Goal: Communication & Community: Share content

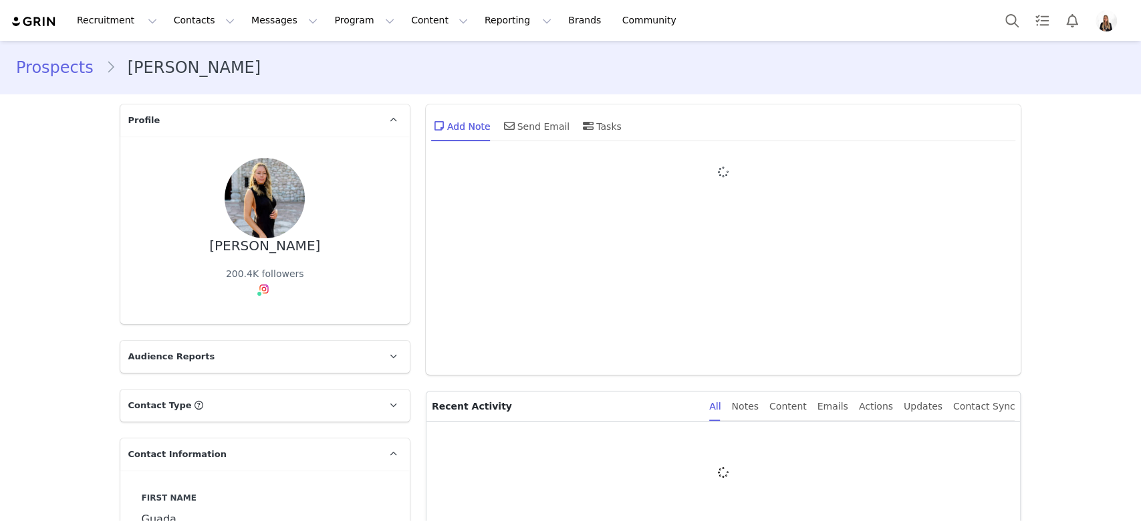
type input "+1 ([GEOGRAPHIC_DATA])"
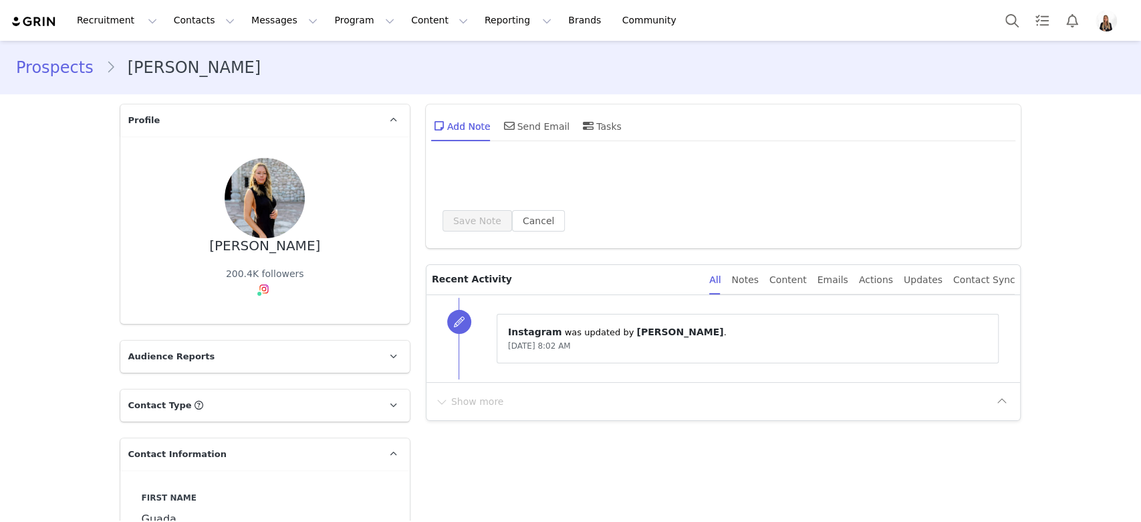
click at [519, 120] on div "Send Email" at bounding box center [535, 126] width 69 height 32
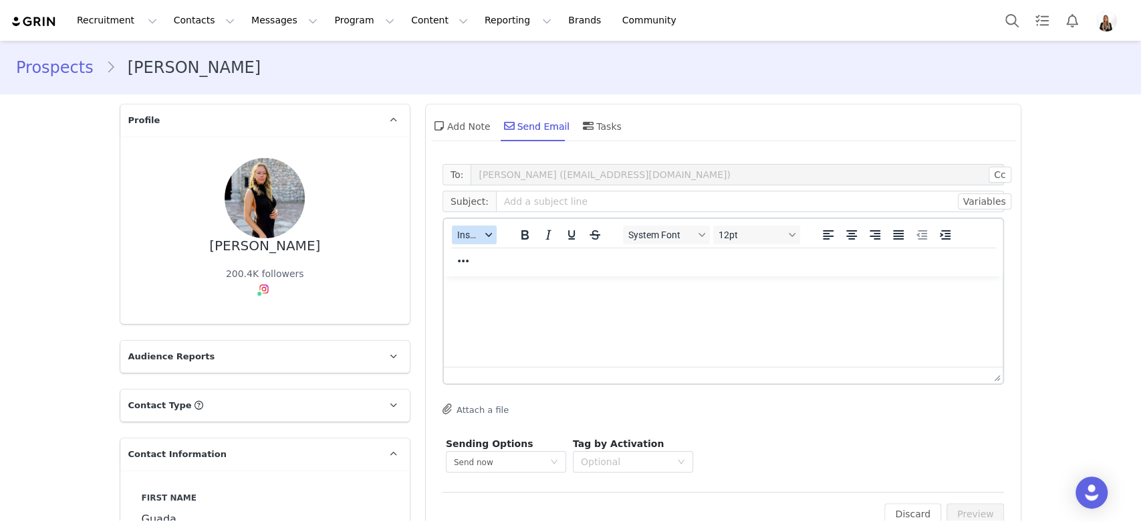
click at [444, 237] on div "Insert" at bounding box center [475, 234] width 62 height 26
click at [457, 230] on span "Insert" at bounding box center [468, 234] width 23 height 11
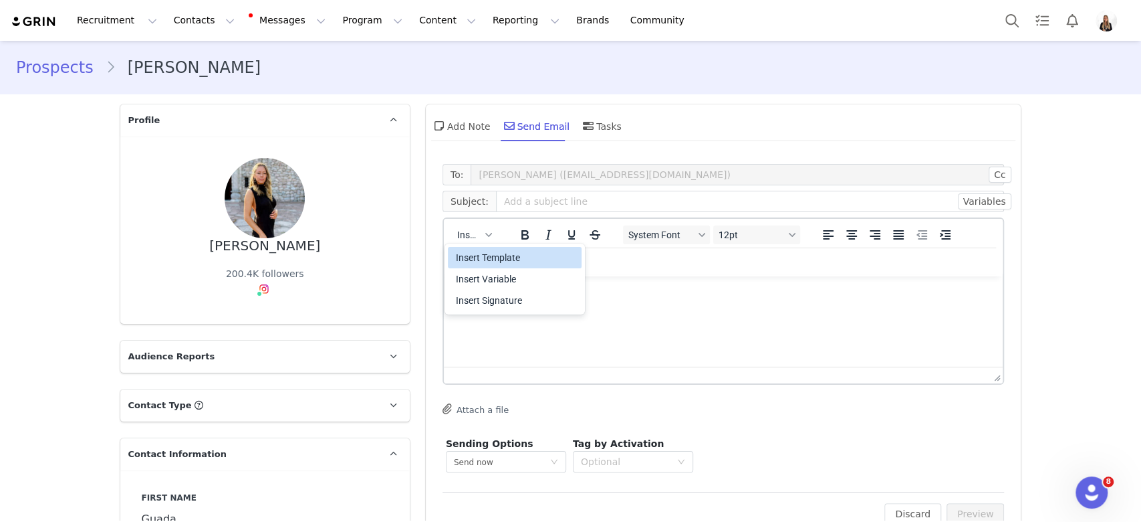
click at [498, 261] on div "Insert Template" at bounding box center [516, 257] width 120 height 16
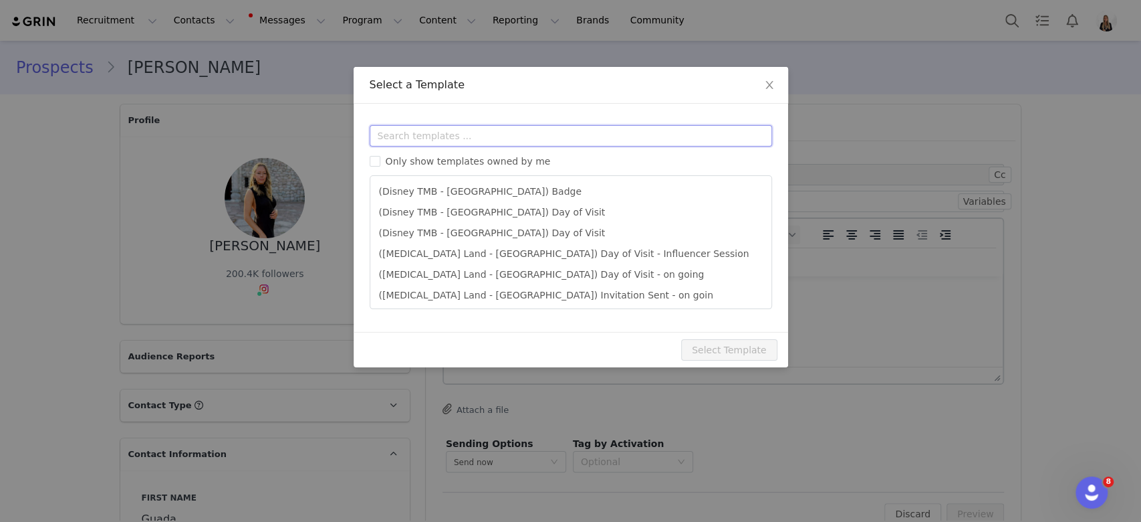
click at [489, 141] on input "text" at bounding box center [571, 135] width 403 height 21
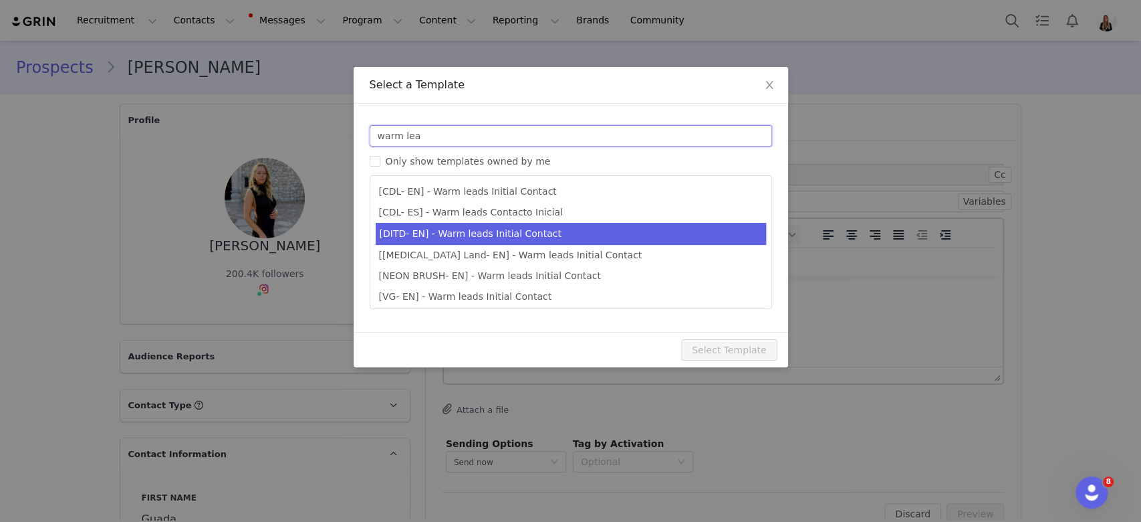
type input "warm lea"
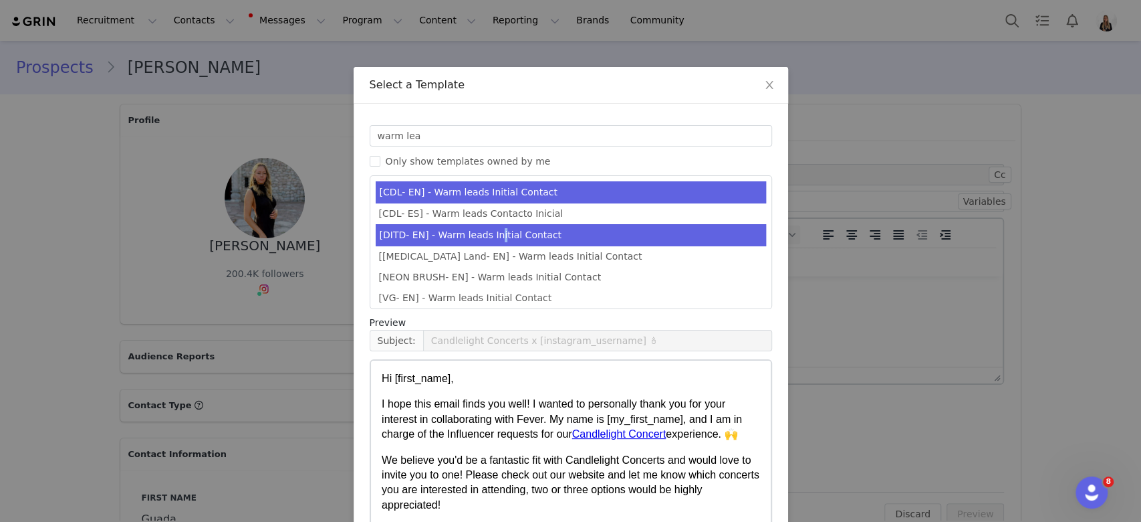
drag, startPoint x: 483, startPoint y: 230, endPoint x: 478, endPoint y: 225, distance: 7.1
click at [478, 225] on li "[DITD- EN] - Warm leads Initial Contact" at bounding box center [571, 235] width 390 height 22
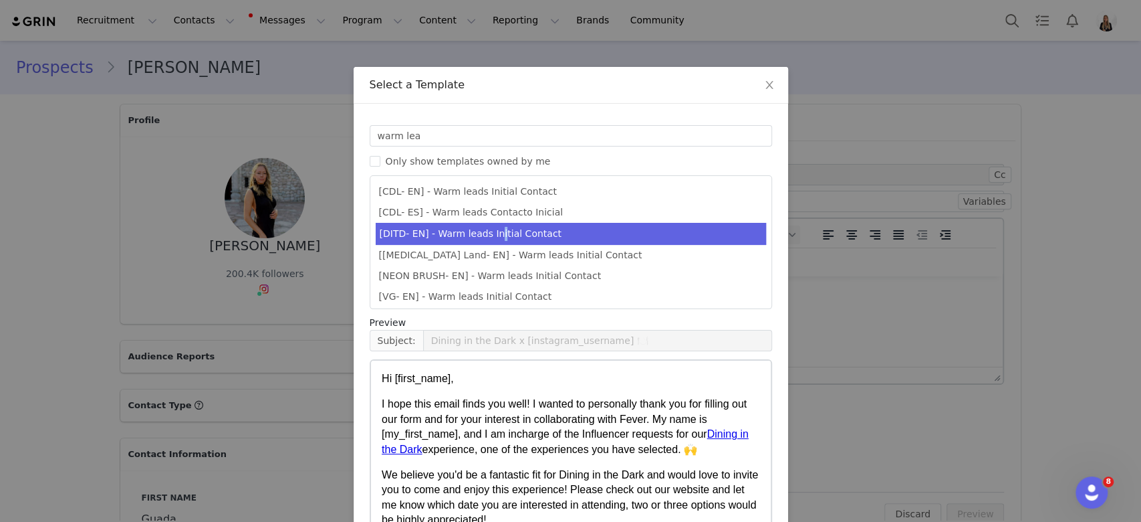
click at [469, 209] on div at bounding box center [469, 209] width 0 height 0
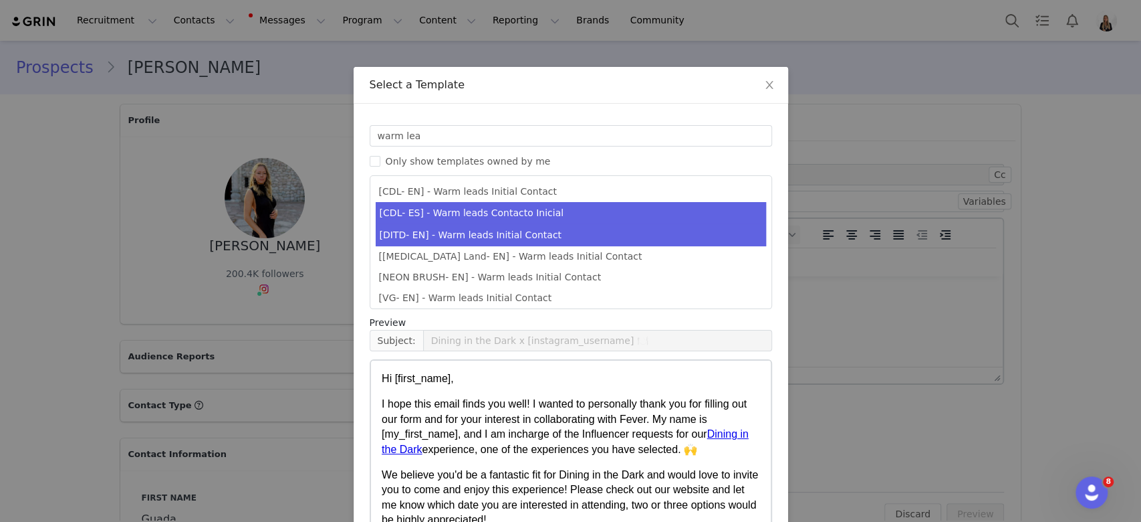
click at [519, 205] on li "[CDL- ES] - Warm leads Contacto Inicial" at bounding box center [571, 213] width 390 height 22
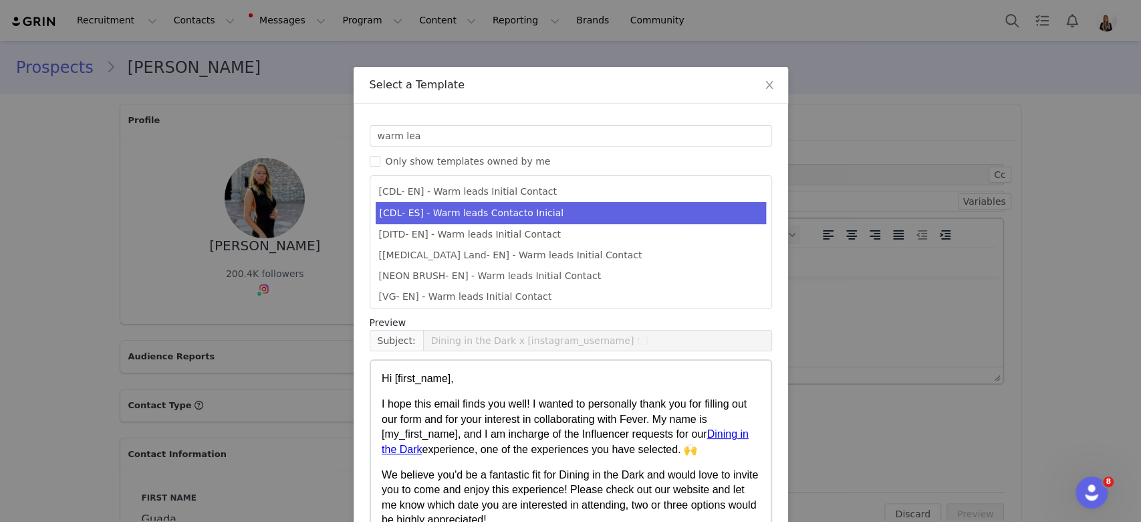
type input "Candlelight Concerts x [instagram_username] 🕯"
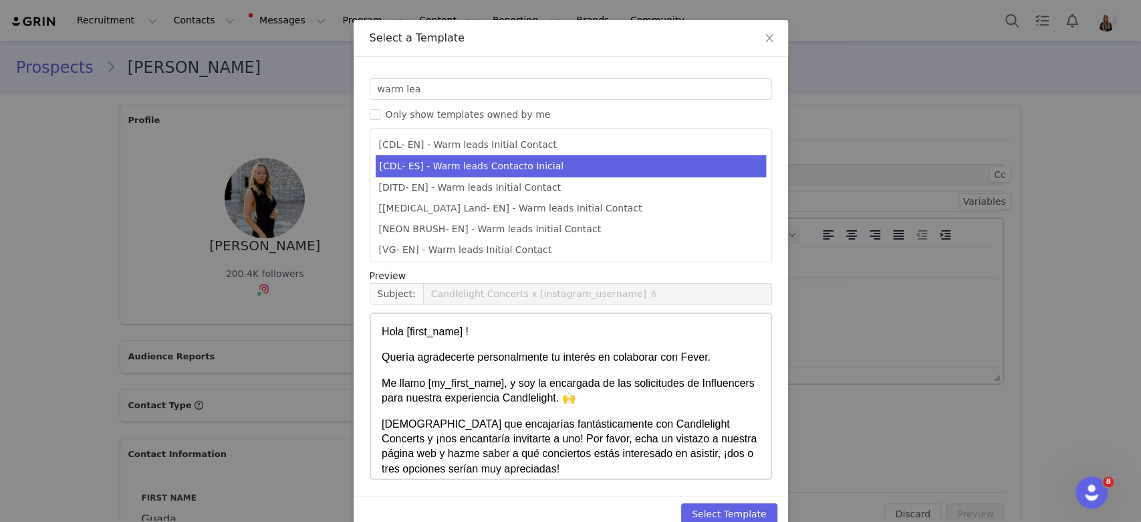
scroll to position [72, 0]
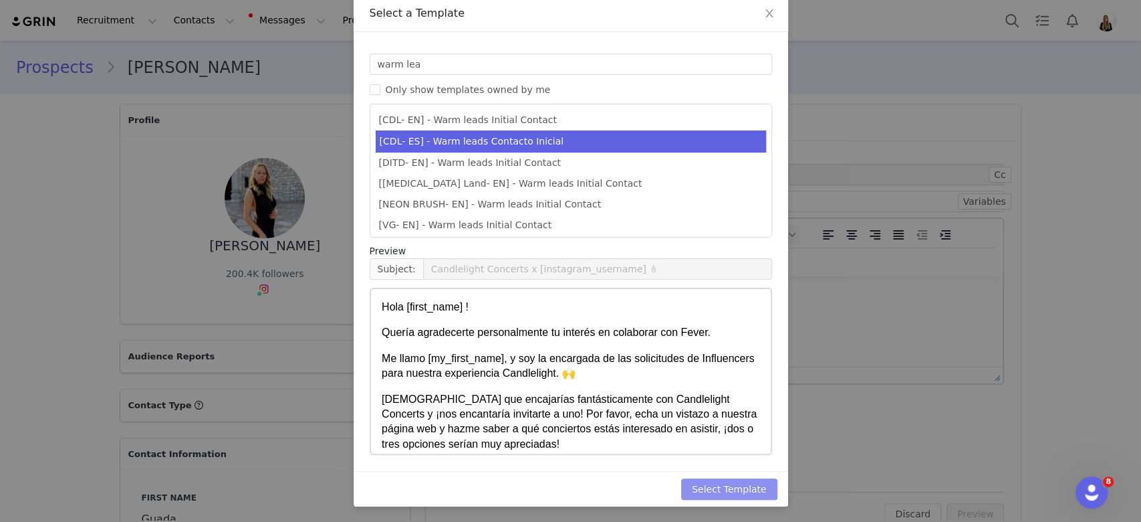
click at [740, 489] on button "Select Template" at bounding box center [729, 488] width 96 height 21
type input "Candlelight Concerts x [instagram_username] 🕯"
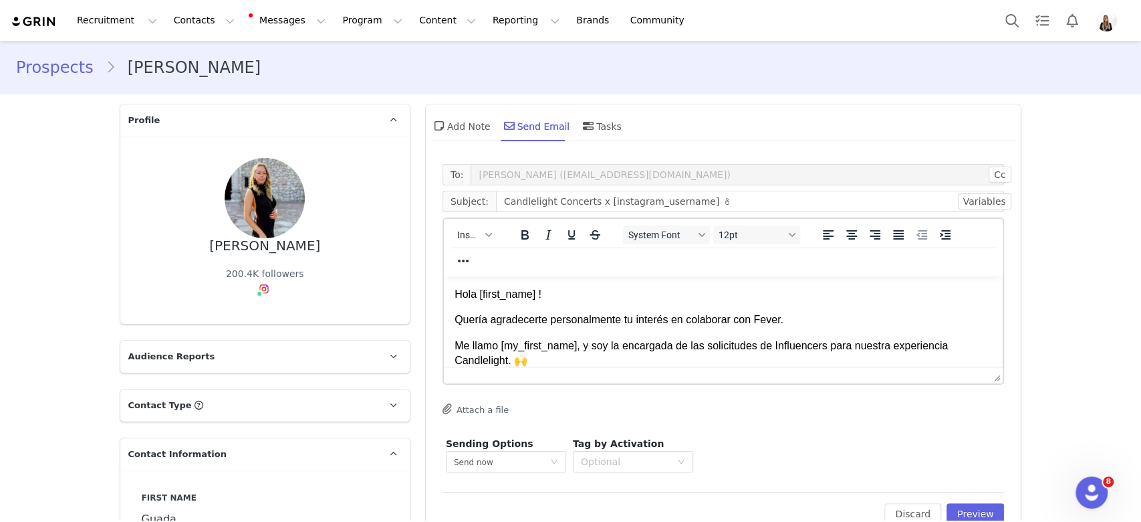
click at [731, 336] on body "Hola [first_name] ! Quería agradecerte personalmente tu interés en colaborar co…" at bounding box center [723, 388] width 538 height 203
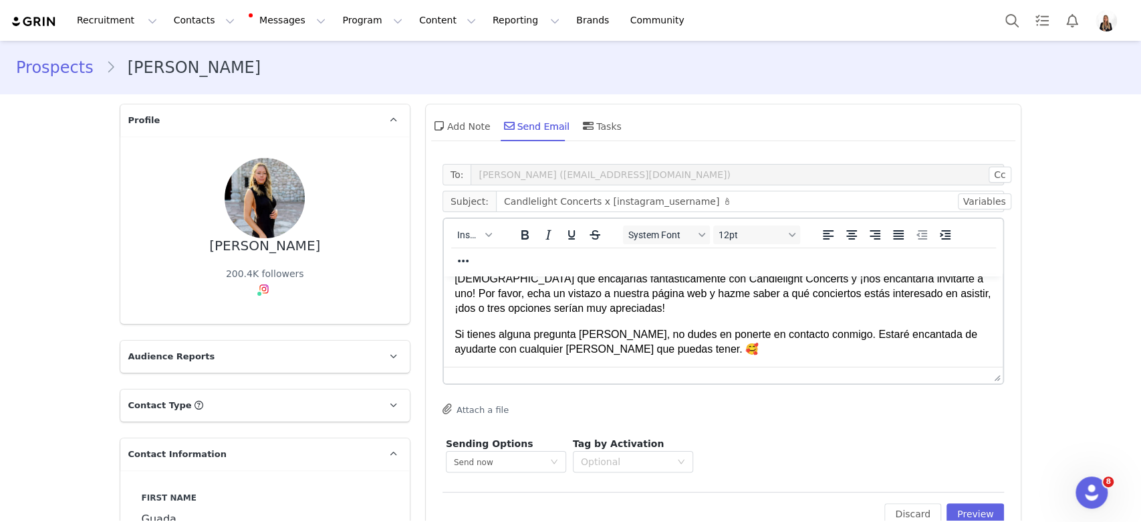
click at [657, 378] on p "Un saludo," at bounding box center [723, 375] width 538 height 15
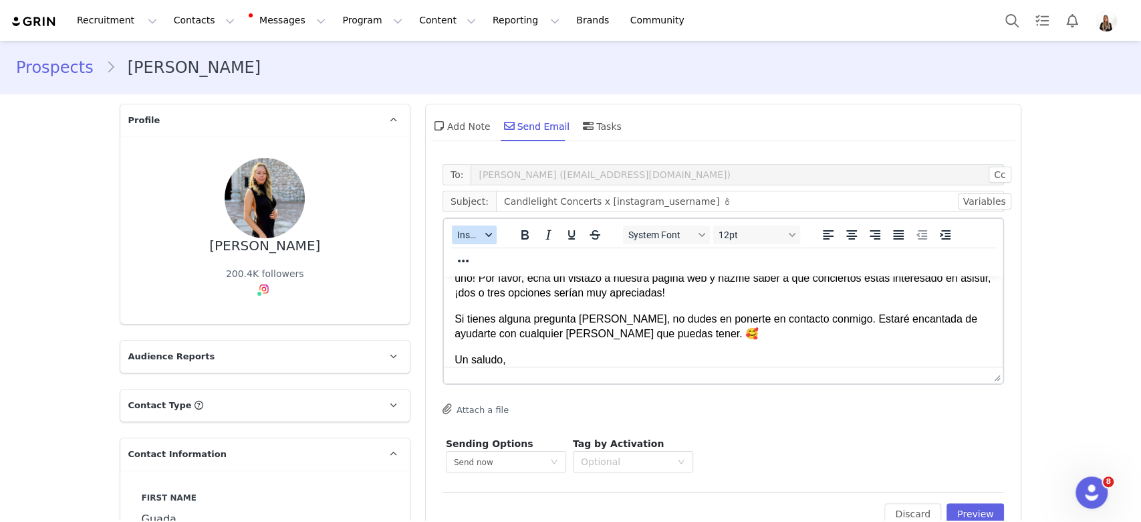
click at [462, 233] on span "Insert" at bounding box center [468, 234] width 23 height 11
click at [488, 297] on div "Insert Signature" at bounding box center [516, 300] width 120 height 16
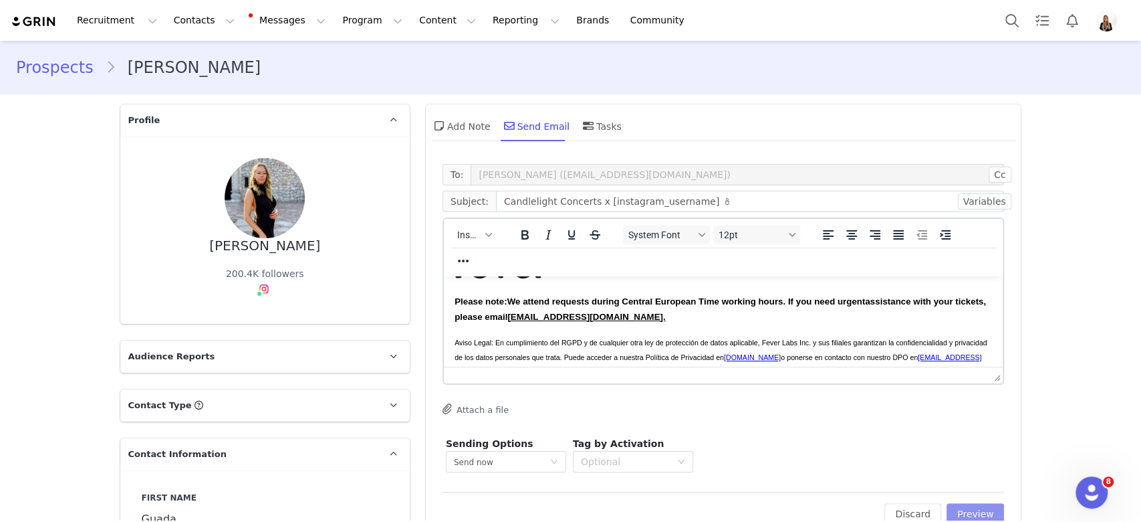
click at [968, 514] on button "Preview" at bounding box center [976, 513] width 58 height 21
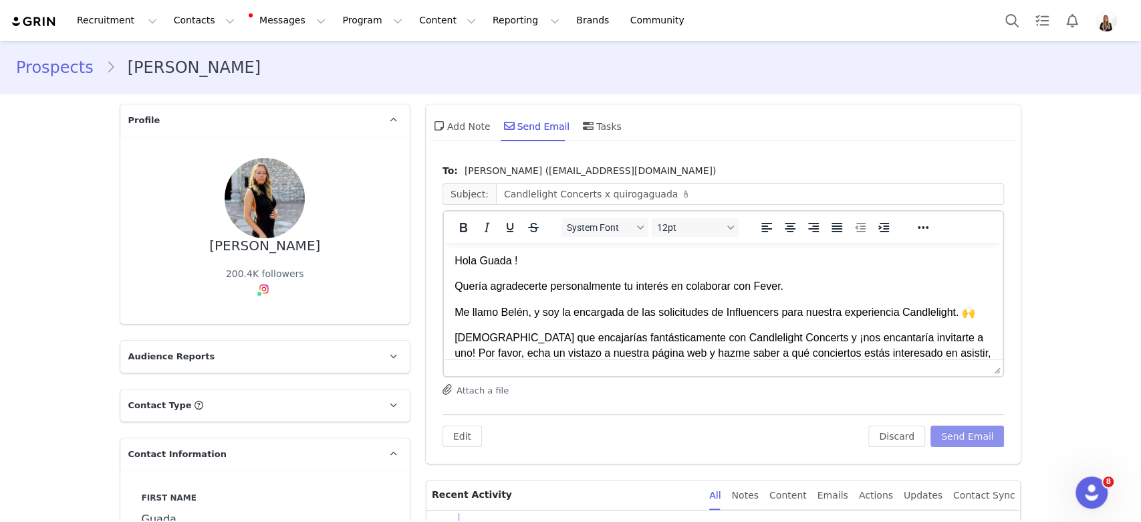
scroll to position [0, 0]
click at [984, 430] on button "Send Email" at bounding box center [968, 435] width 74 height 21
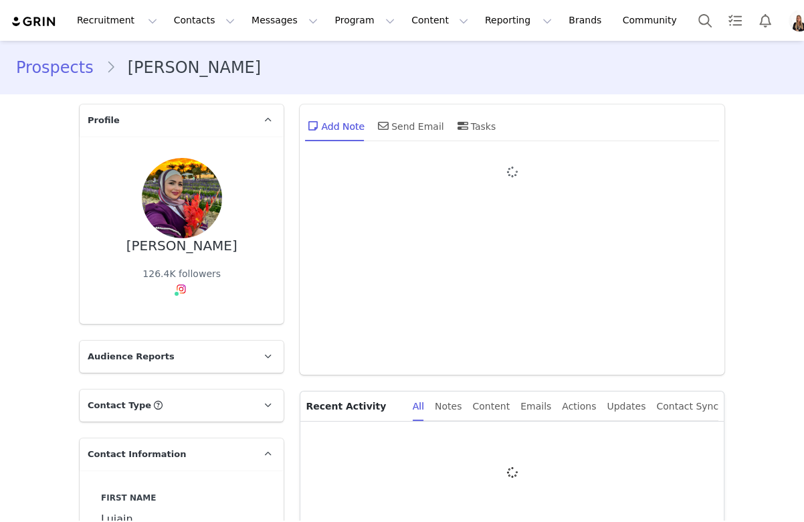
type input "+1 ([GEOGRAPHIC_DATA])"
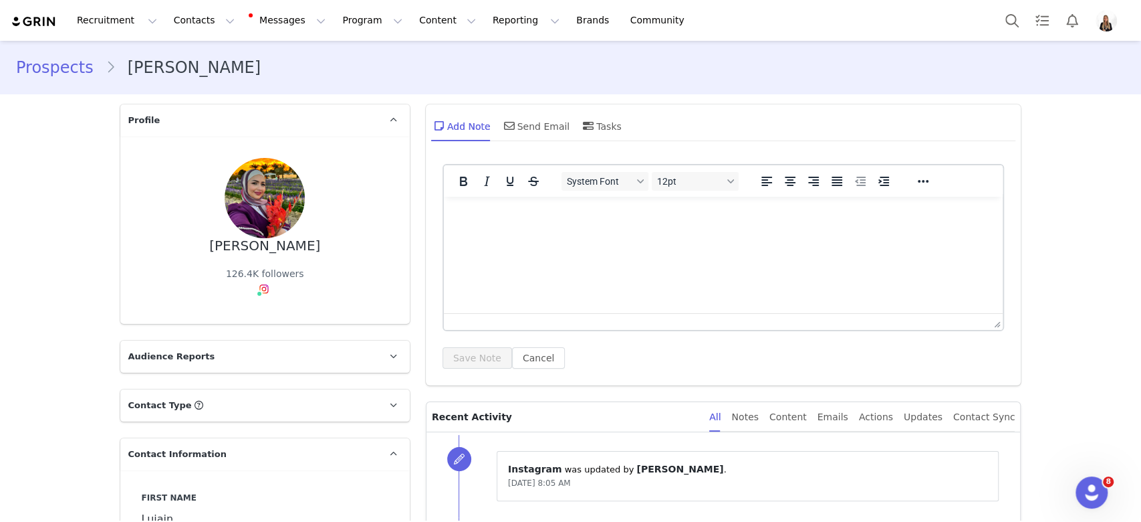
scroll to position [356, 0]
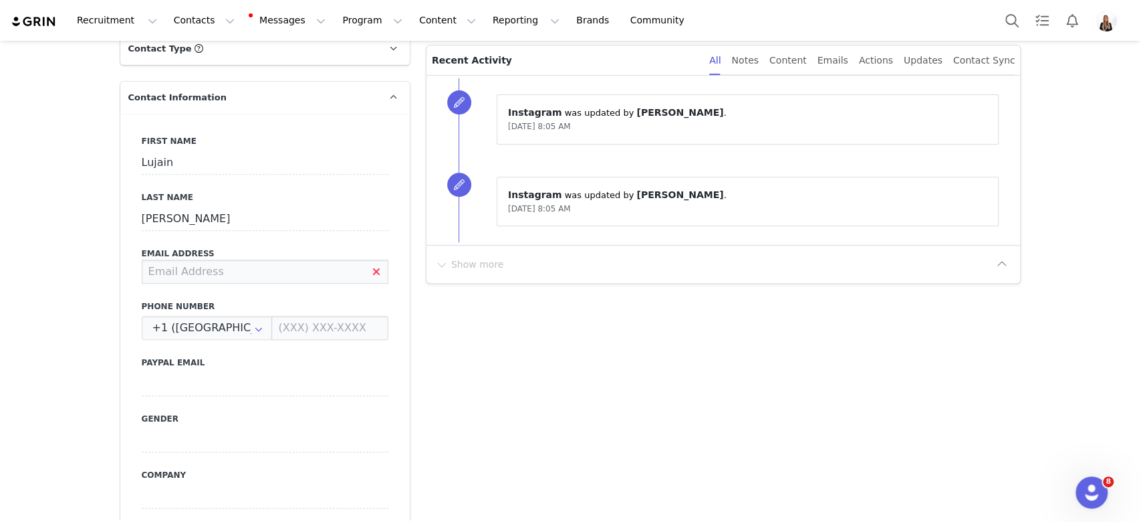
click at [207, 279] on input at bounding box center [265, 271] width 247 height 24
paste input "lulu1992hamzeh@gmail.com"
type input "lulu1992hamzeh@gmail.com"
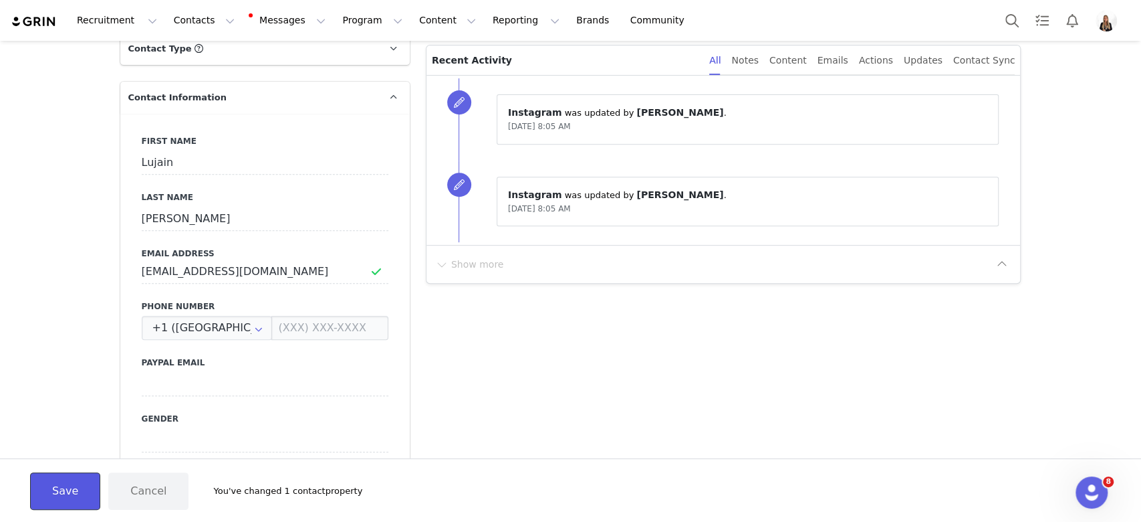
click at [73, 501] on button "Save" at bounding box center [65, 490] width 70 height 37
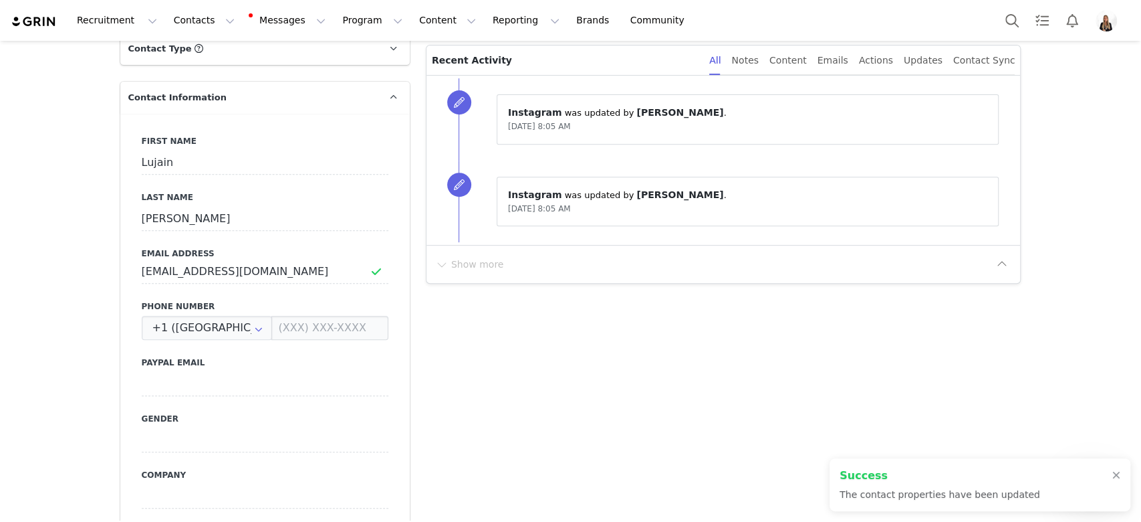
scroll to position [0, 0]
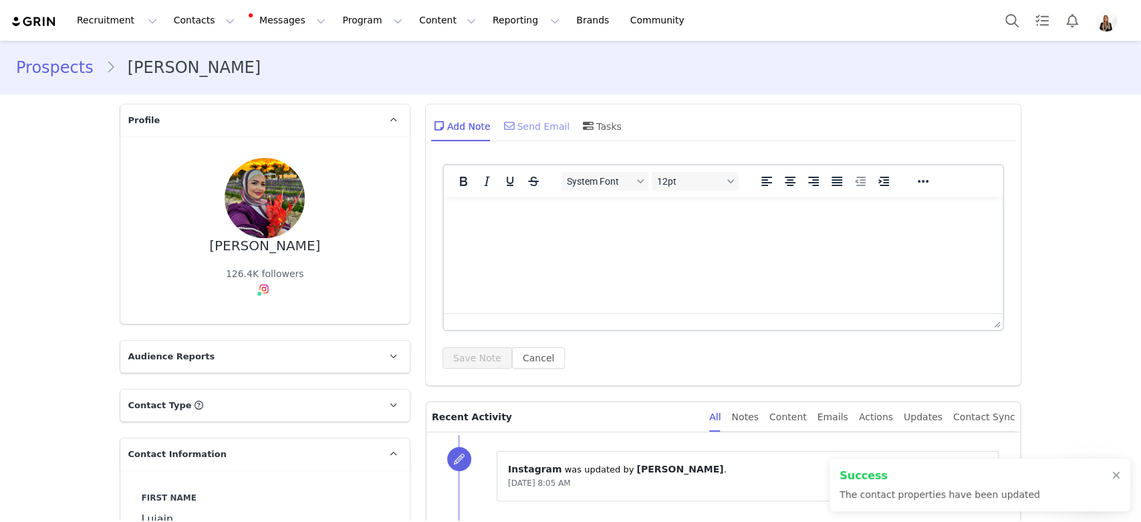
click at [522, 124] on div "Send Email" at bounding box center [535, 126] width 69 height 32
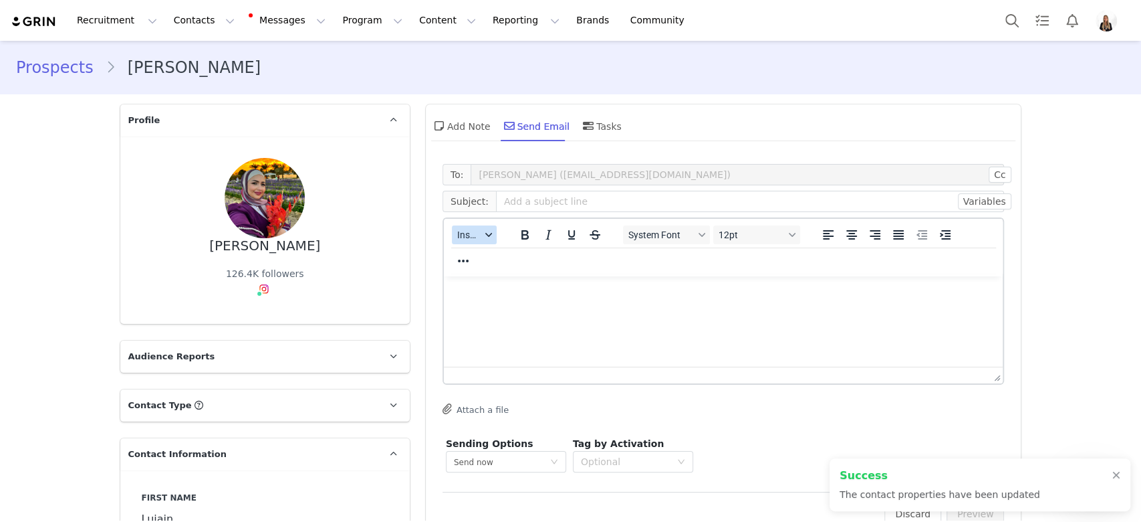
click at [467, 231] on span "Insert" at bounding box center [468, 234] width 23 height 11
click at [490, 249] on div "Insert Template" at bounding box center [515, 257] width 134 height 21
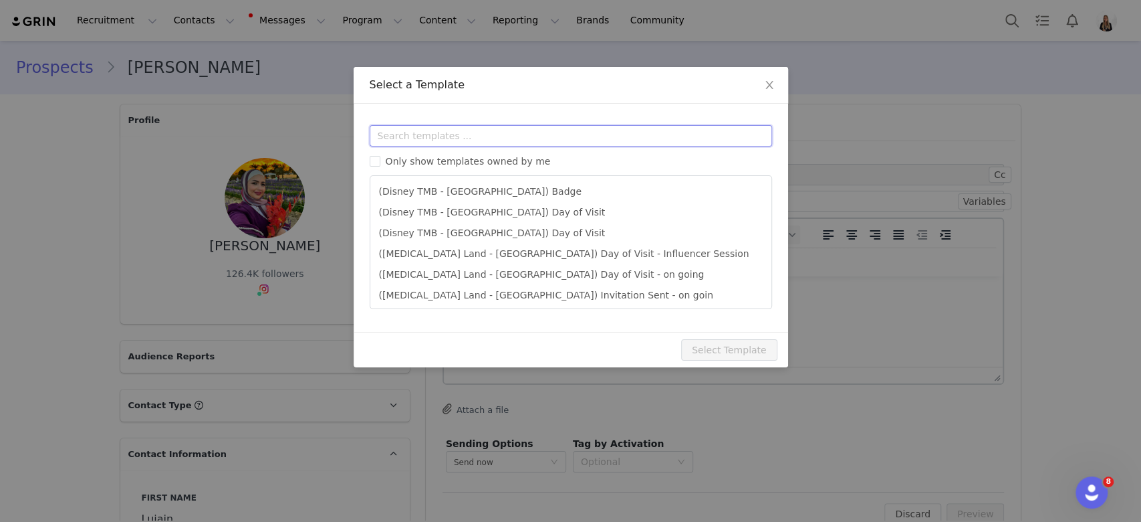
click at [465, 131] on input "text" at bounding box center [571, 135] width 403 height 21
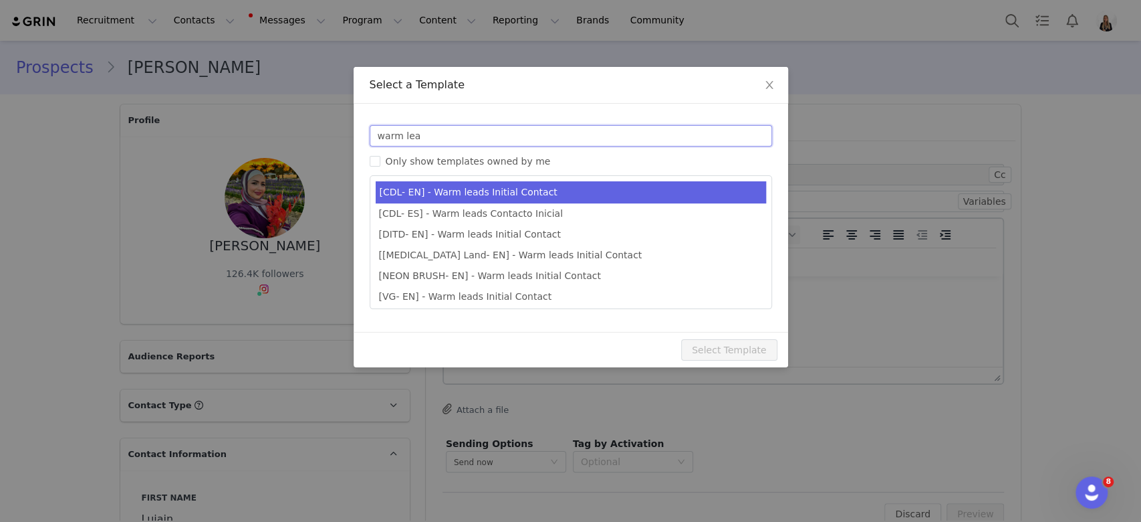
type input "warm lea"
click at [519, 190] on li "[CDL- EN] - Warm leads Initial Contact" at bounding box center [571, 192] width 390 height 22
type input "Candlelight Concerts x [instagram_username] 🕯"
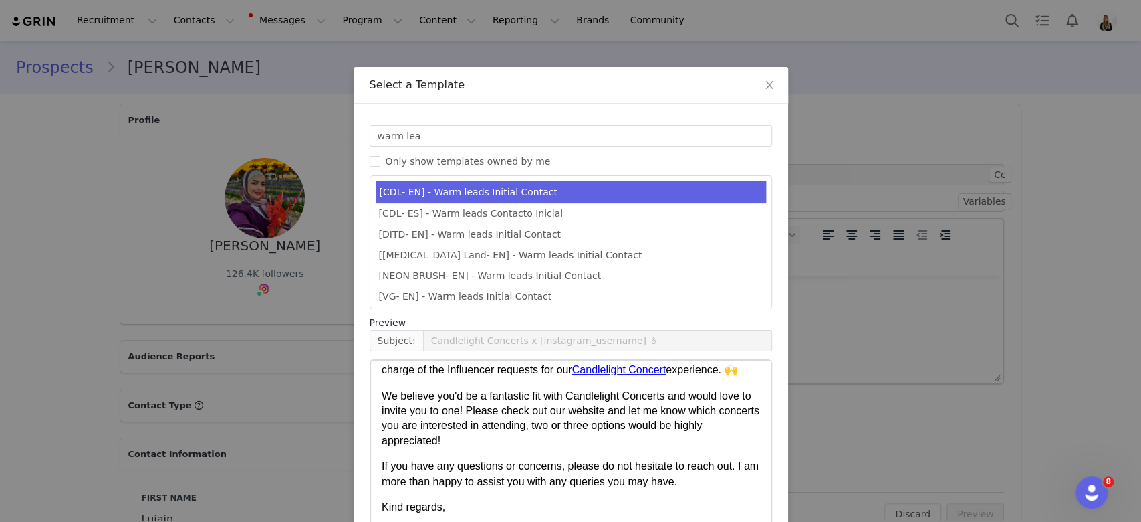
scroll to position [72, 0]
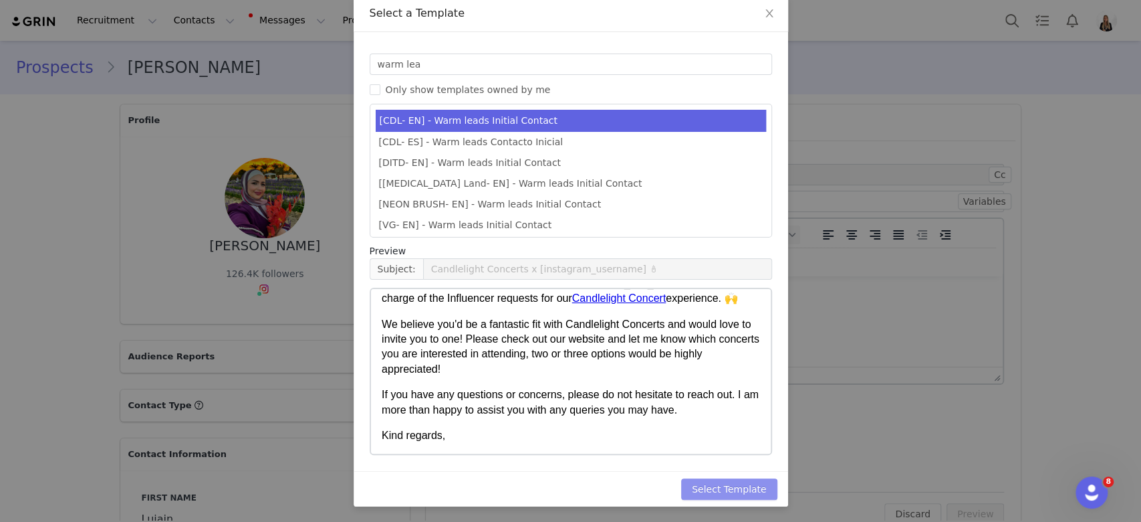
click at [703, 480] on button "Select Template" at bounding box center [729, 488] width 96 height 21
type input "Candlelight Concerts x [instagram_username] 🕯"
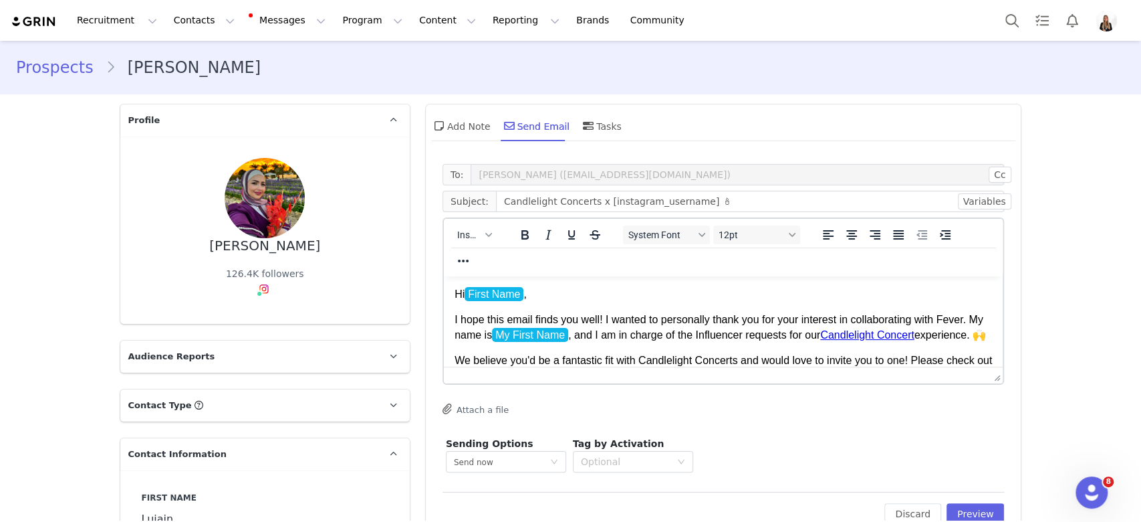
scroll to position [0, 0]
click at [631, 342] on p "I hope this email finds you well! I wanted to personally thank you for your int…" at bounding box center [723, 327] width 538 height 30
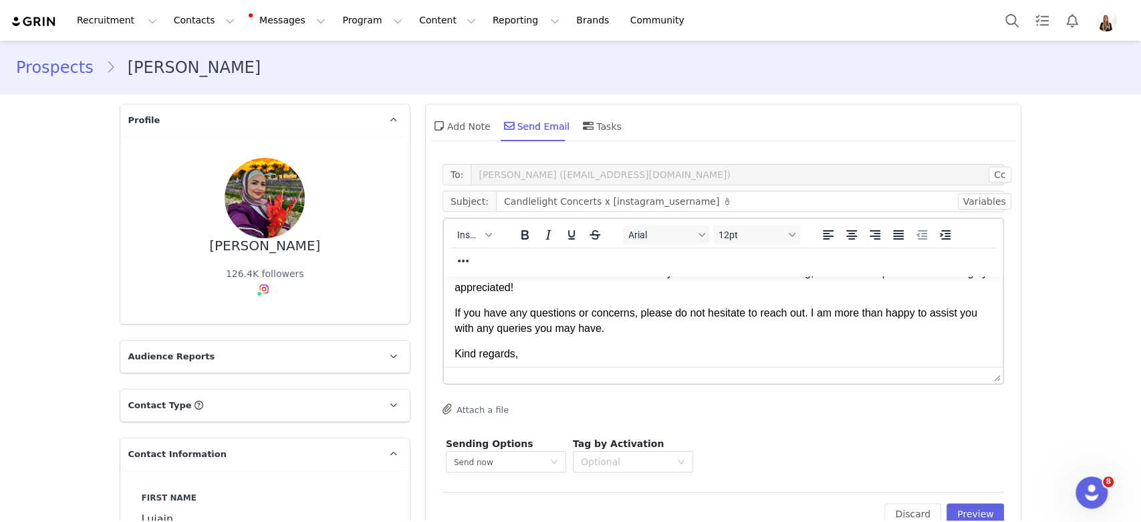
click at [567, 361] on p "Kind regards," at bounding box center [723, 353] width 538 height 15
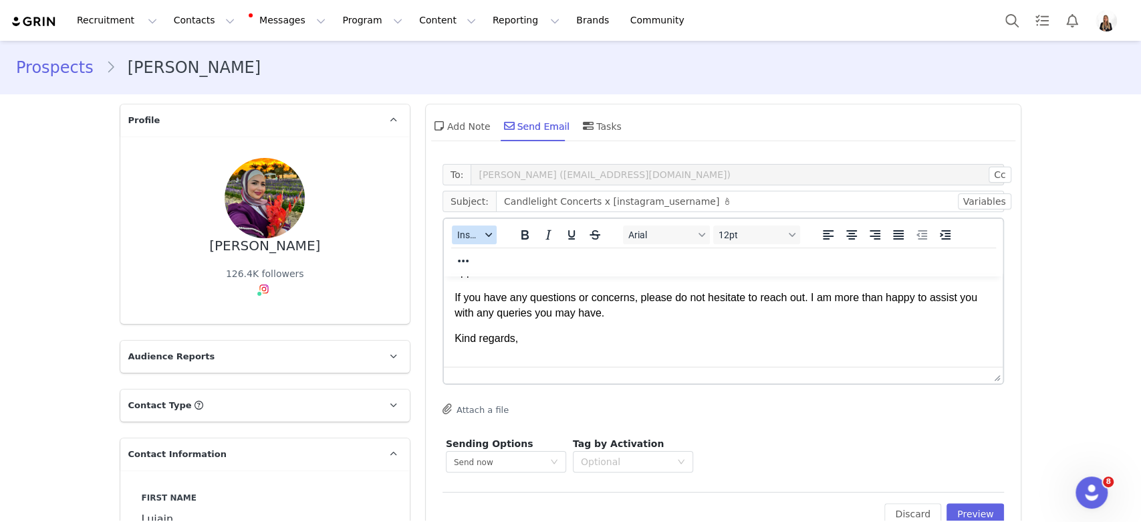
click at [485, 233] on icon "button" at bounding box center [488, 234] width 7 height 7
drag, startPoint x: 511, startPoint y: 304, endPoint x: 911, endPoint y: 468, distance: 433.0
click at [514, 304] on div "Insert Signature" at bounding box center [516, 300] width 120 height 16
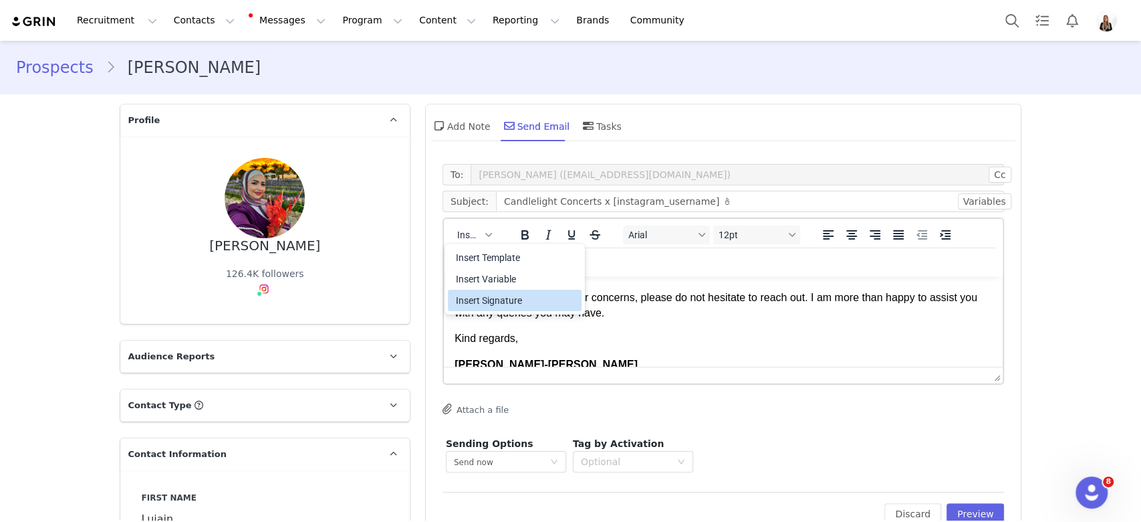
scroll to position [375, 0]
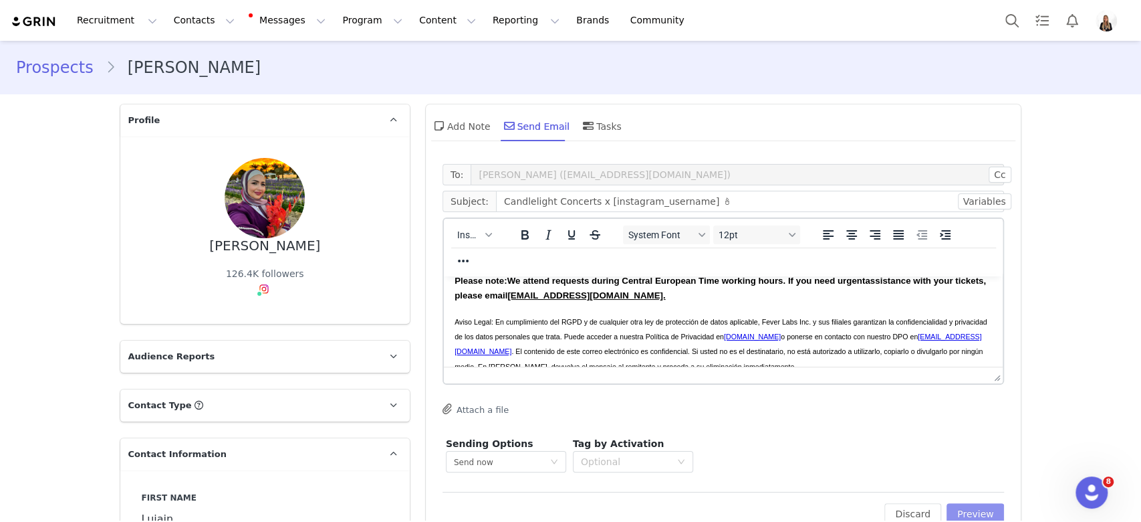
click at [803, 505] on button "Preview" at bounding box center [976, 513] width 58 height 21
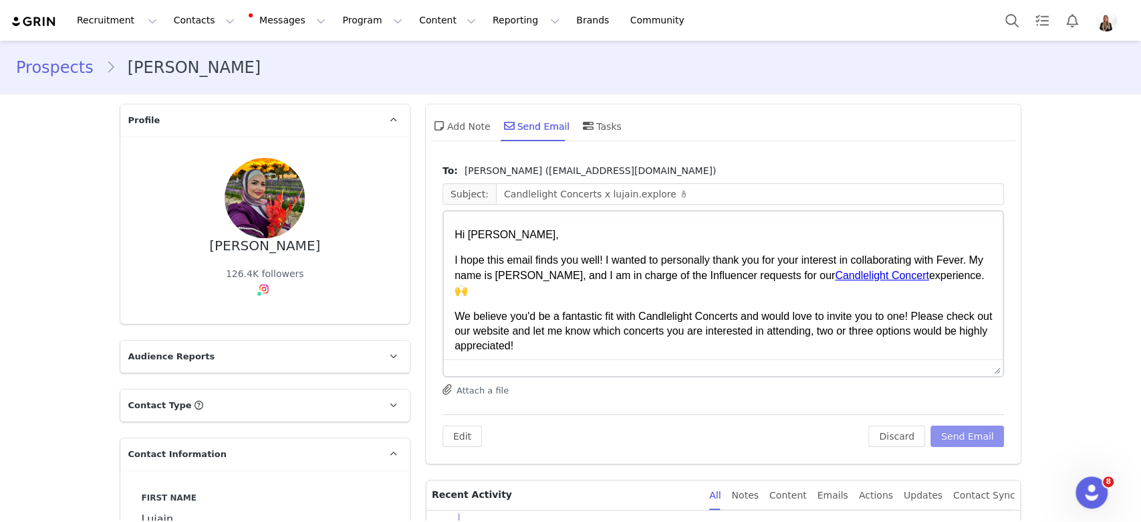
scroll to position [0, 0]
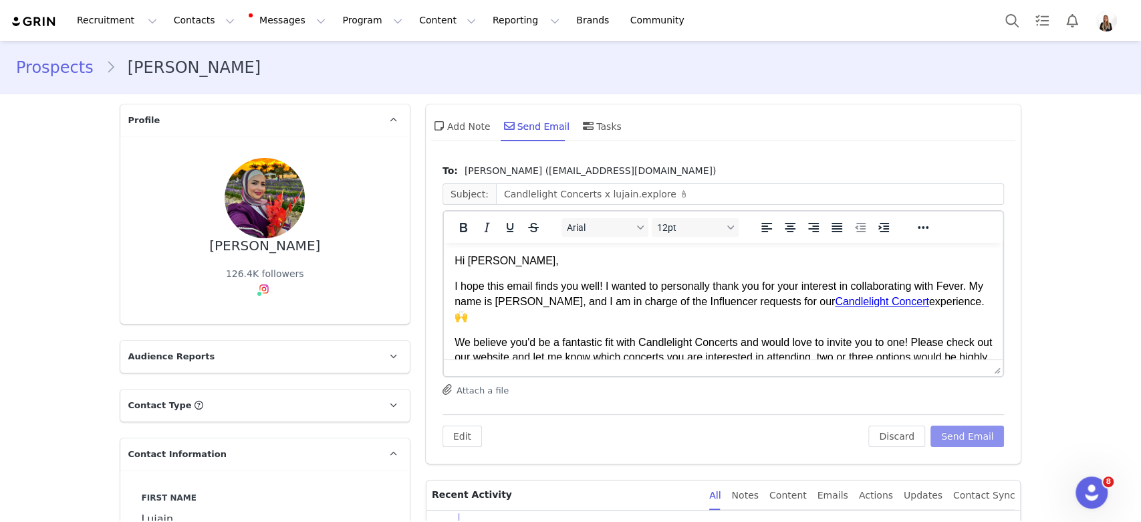
click at [803, 439] on button "Send Email" at bounding box center [968, 435] width 74 height 21
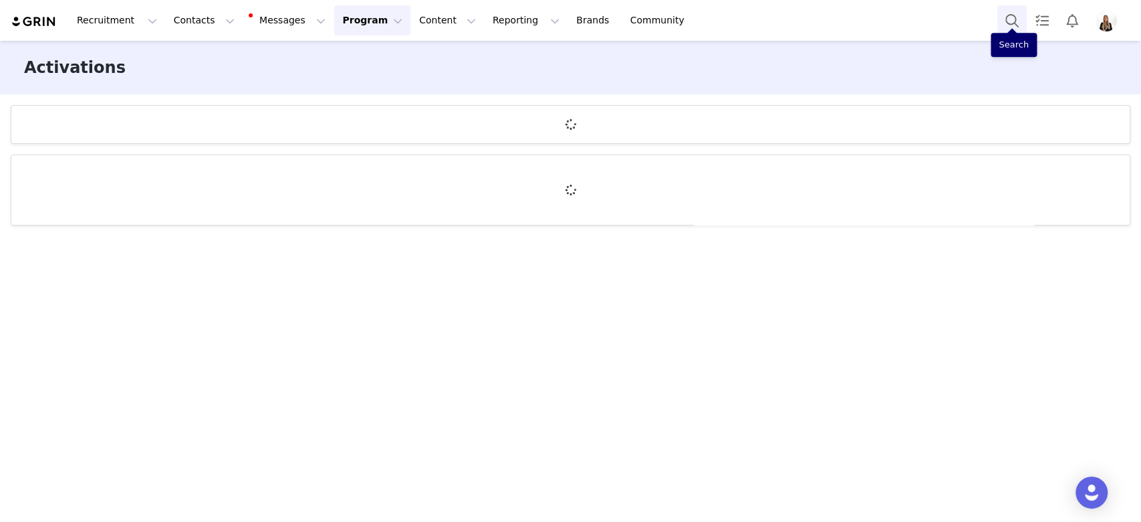
click at [1006, 23] on button "Search" at bounding box center [1012, 20] width 29 height 30
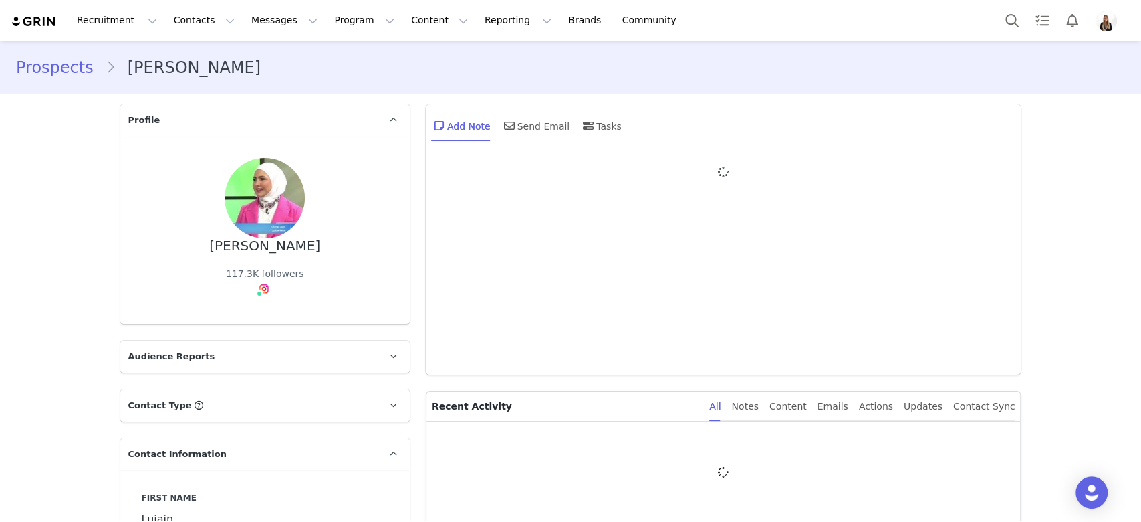
type input "+1 (United States)"
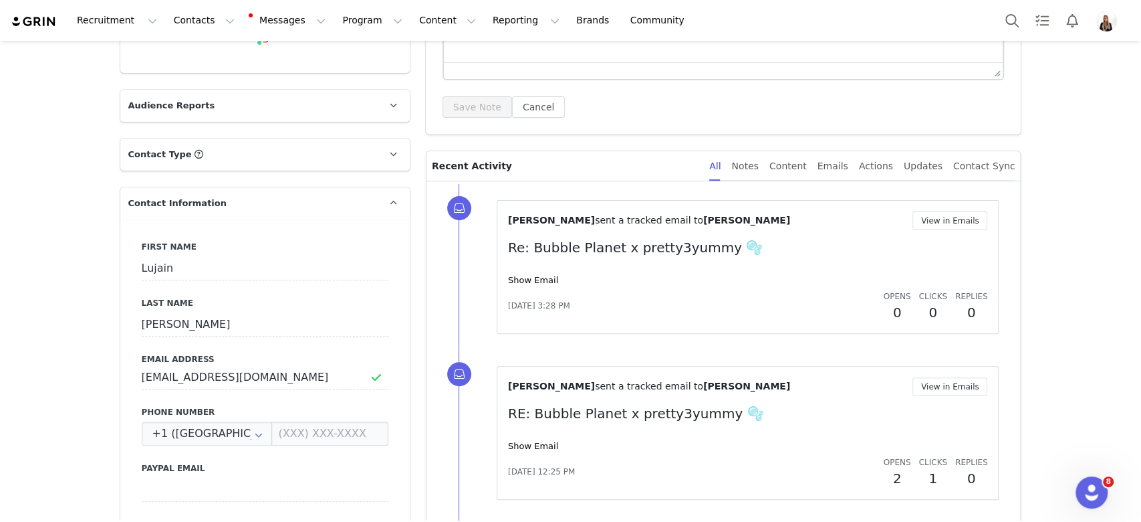
scroll to position [267, 0]
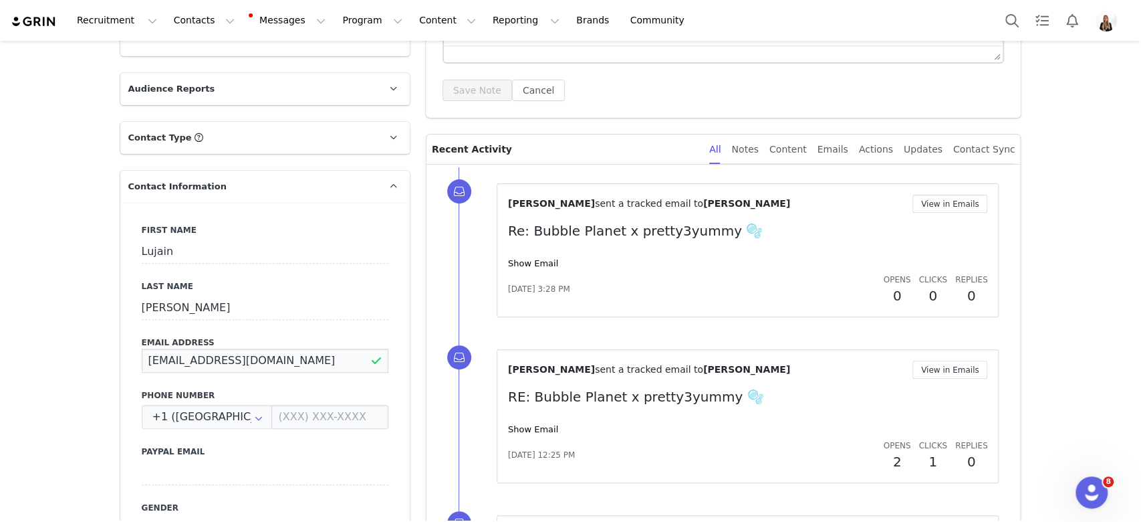
click at [265, 358] on input "lulu1992hamzeh@gmail.com" at bounding box center [265, 360] width 247 height 24
click at [265, 356] on input "lulu1992hamzeh@gmail.com" at bounding box center [265, 360] width 247 height 24
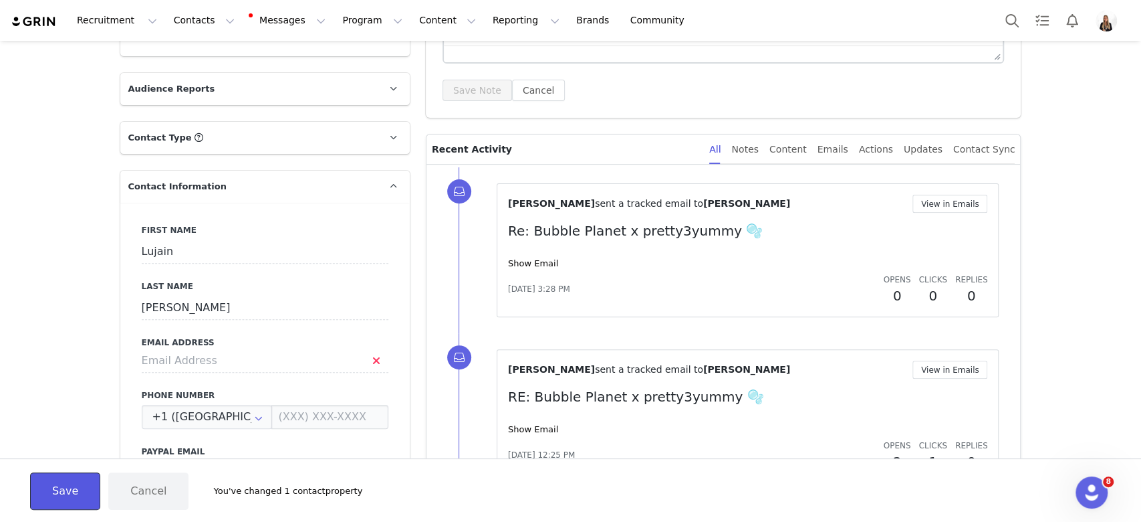
click at [60, 483] on button "Save" at bounding box center [65, 490] width 70 height 37
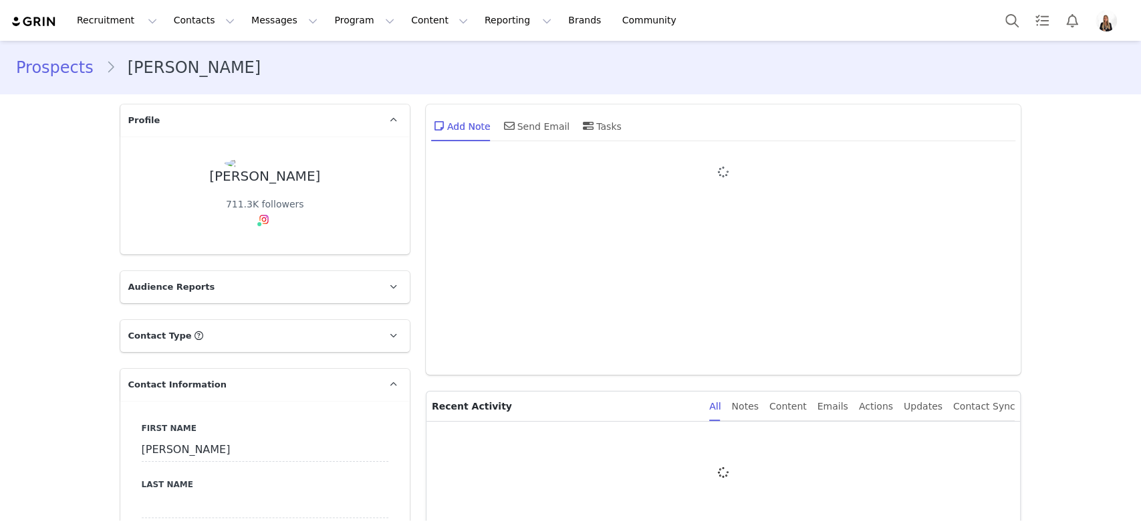
type input "+1 ([GEOGRAPHIC_DATA])"
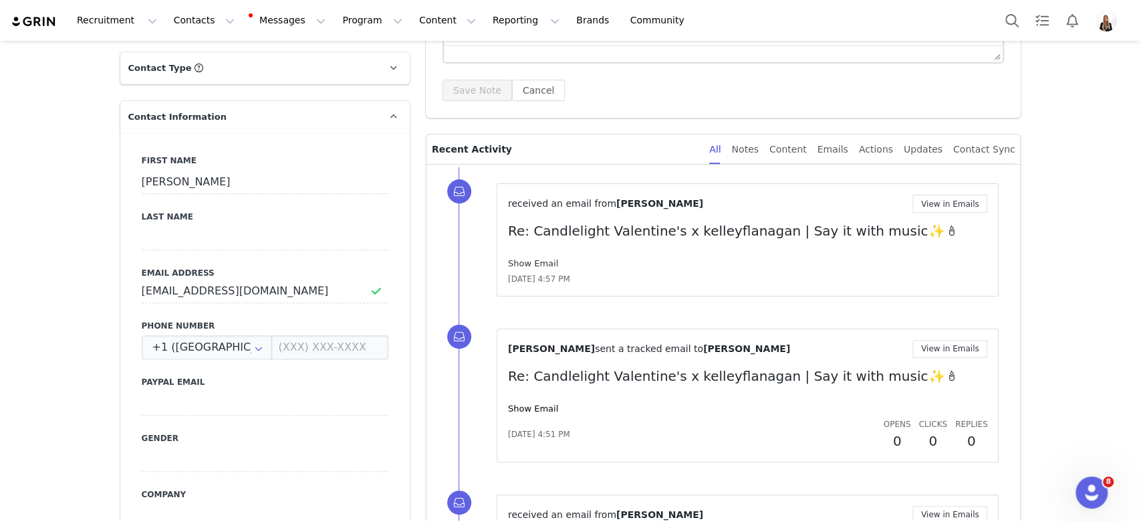
drag, startPoint x: 548, startPoint y: 270, endPoint x: 542, endPoint y: 265, distance: 8.1
click at [547, 269] on div "received an email from Kelley View in Emails Re: Candlelight Valentine's x kell…" at bounding box center [748, 240] width 480 height 90
click at [540, 263] on link "Show Email" at bounding box center [533, 263] width 50 height 10
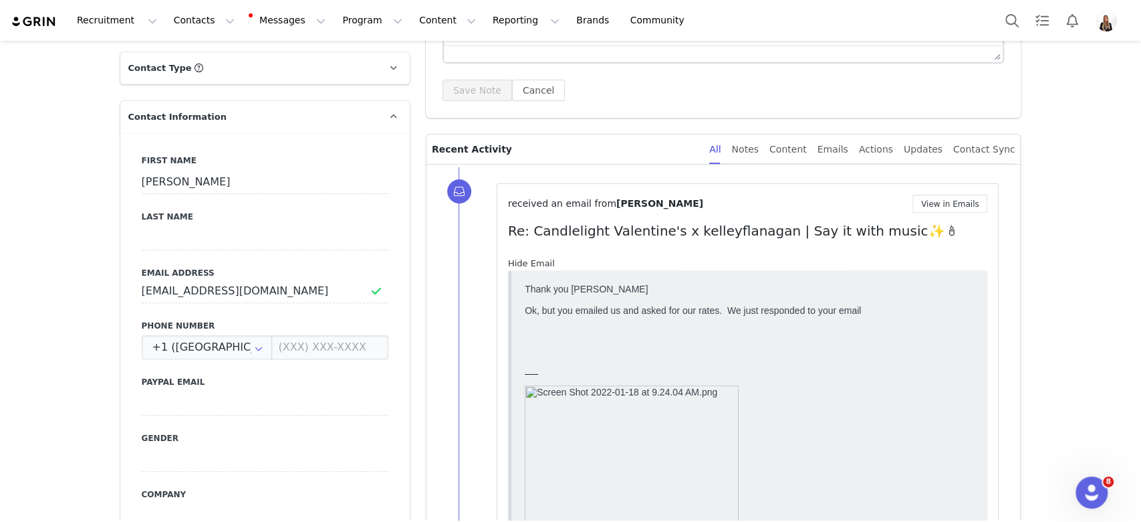
click at [514, 263] on link "Hide Email" at bounding box center [531, 263] width 47 height 10
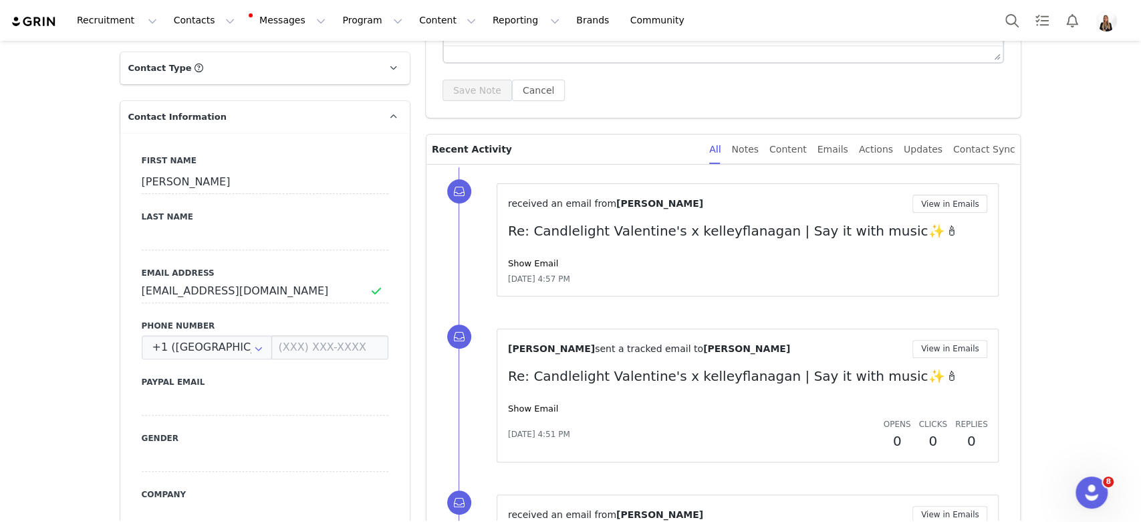
click at [528, 414] on div "Show Email" at bounding box center [748, 408] width 480 height 13
click at [521, 409] on link "Show Email" at bounding box center [533, 408] width 50 height 10
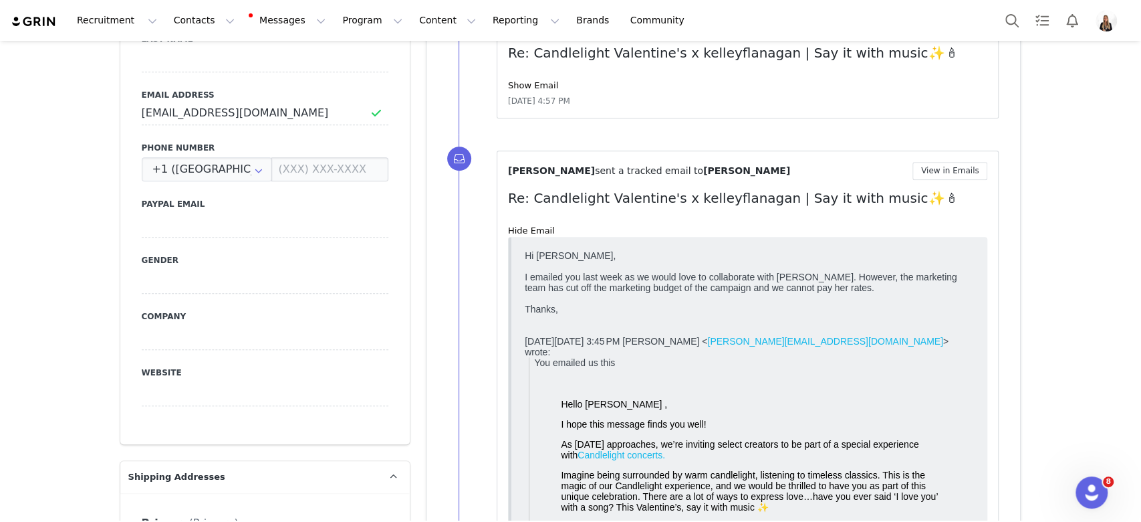
scroll to position [535, 0]
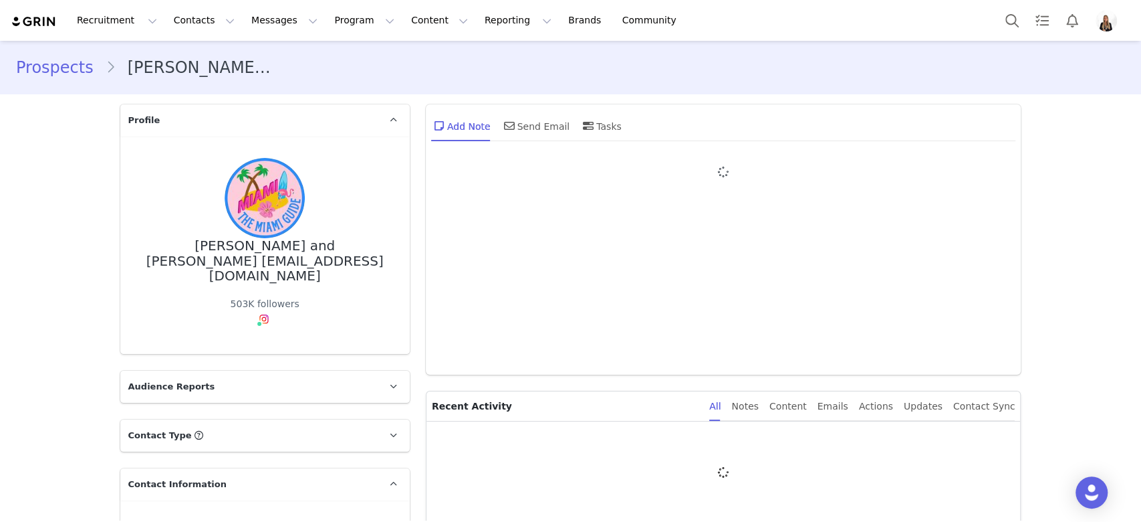
type input "+1 ([GEOGRAPHIC_DATA])"
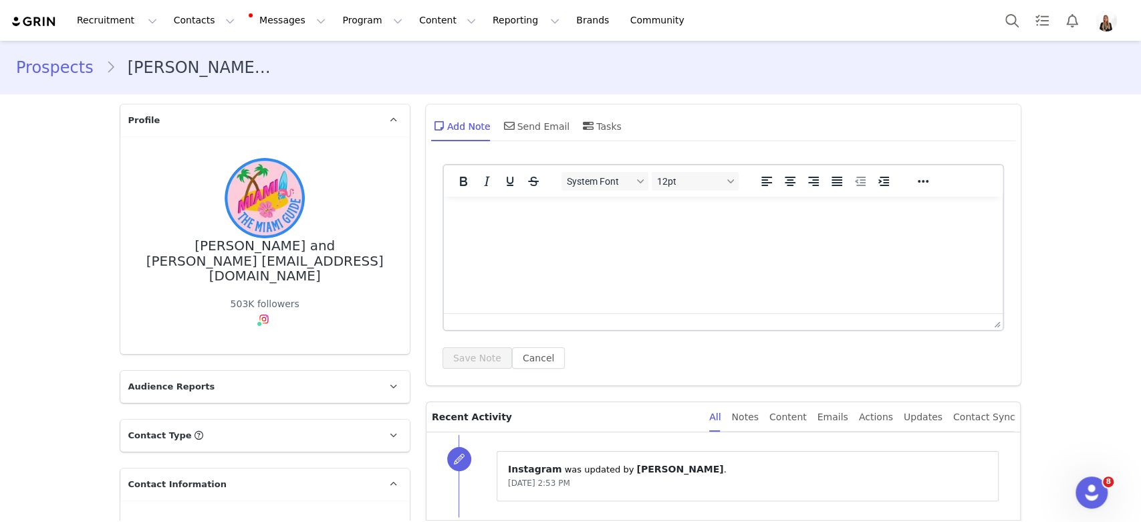
scroll to position [356, 0]
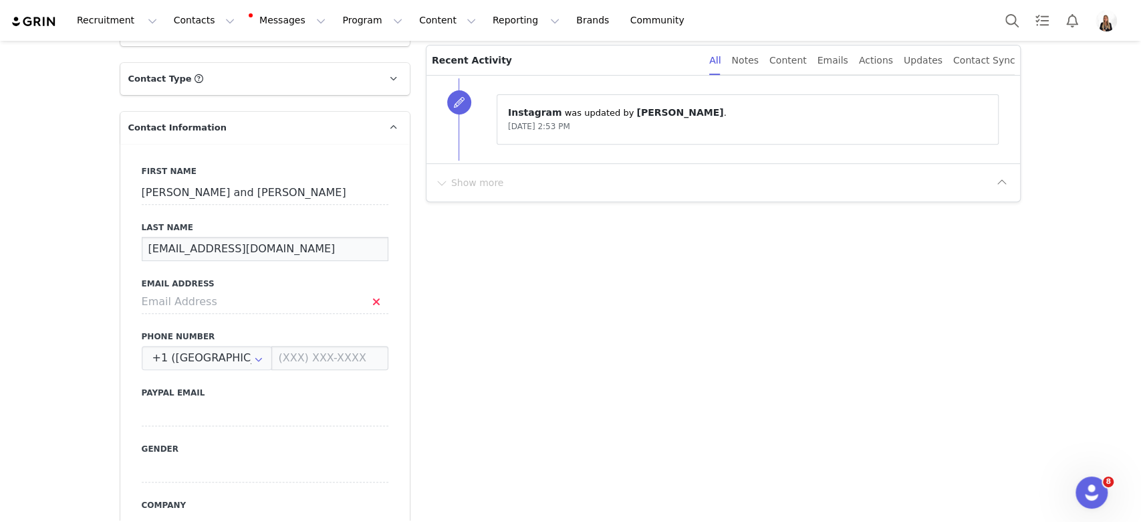
drag, startPoint x: 284, startPoint y: 232, endPoint x: 42, endPoint y: 258, distance: 242.8
click at [151, 290] on input at bounding box center [265, 302] width 247 height 24
paste input "[EMAIL_ADDRESS][DOMAIN_NAME]"
type input "[EMAIL_ADDRESS][DOMAIN_NAME]"
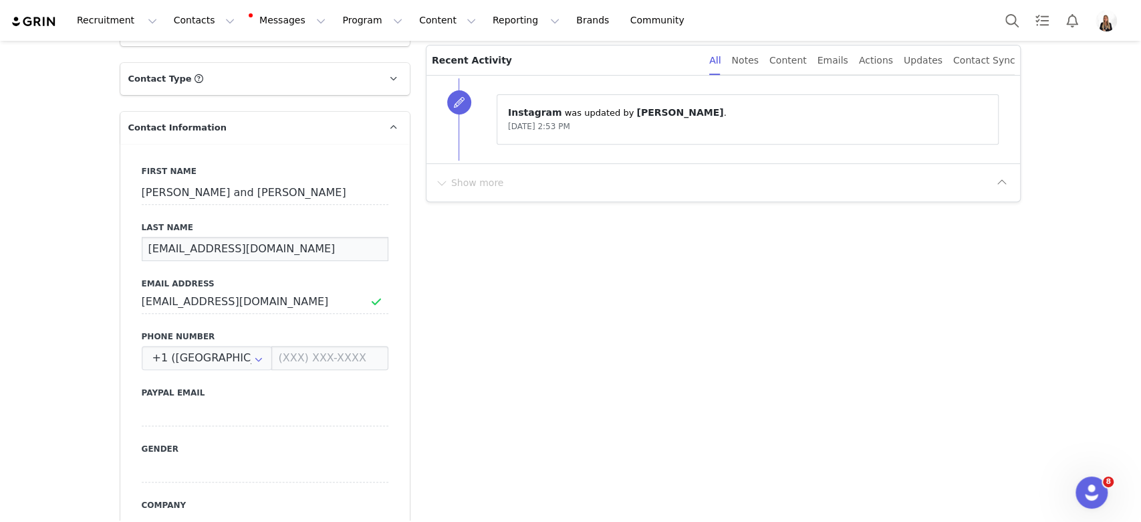
click at [209, 237] on input "[EMAIL_ADDRESS][DOMAIN_NAME]" at bounding box center [265, 249] width 247 height 24
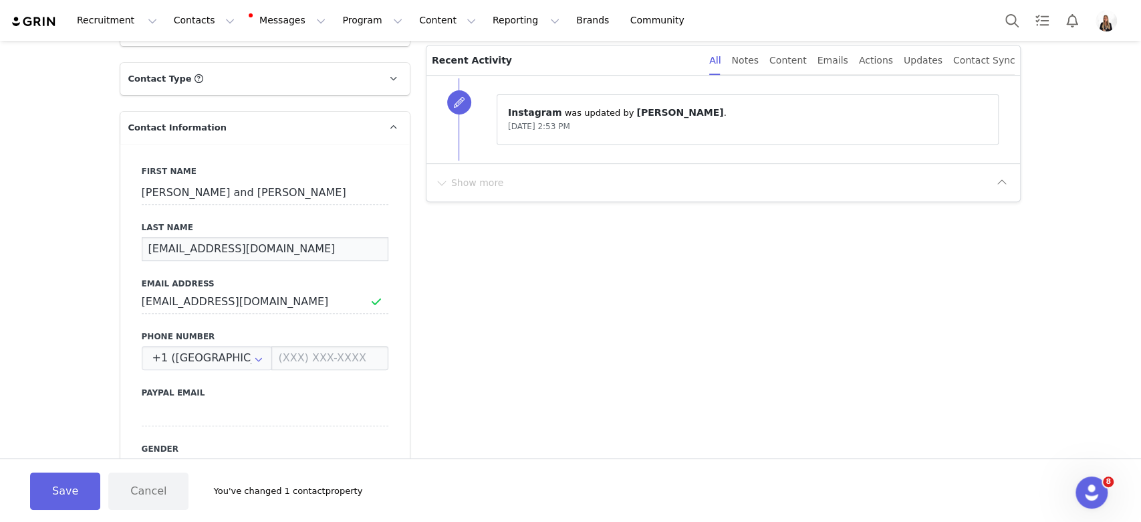
click at [209, 237] on input "[EMAIL_ADDRESS][DOMAIN_NAME]" at bounding box center [265, 249] width 247 height 24
click at [59, 467] on div "Save Cancel You've changed 2 contact properties" at bounding box center [570, 490] width 1141 height 64
click at [65, 475] on button "Save" at bounding box center [65, 490] width 70 height 37
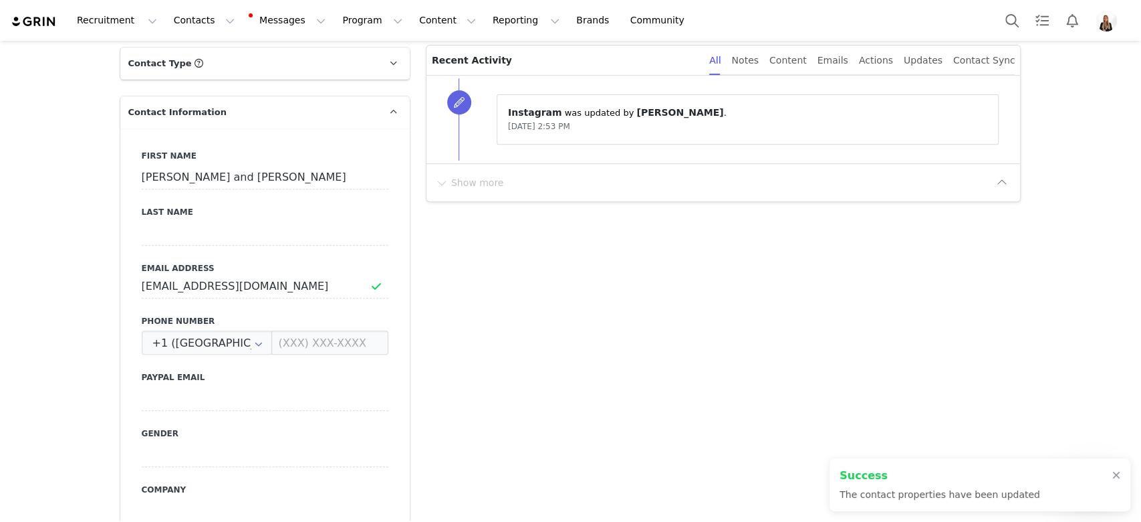
scroll to position [341, 0]
